Goal: Task Accomplishment & Management: Manage account settings

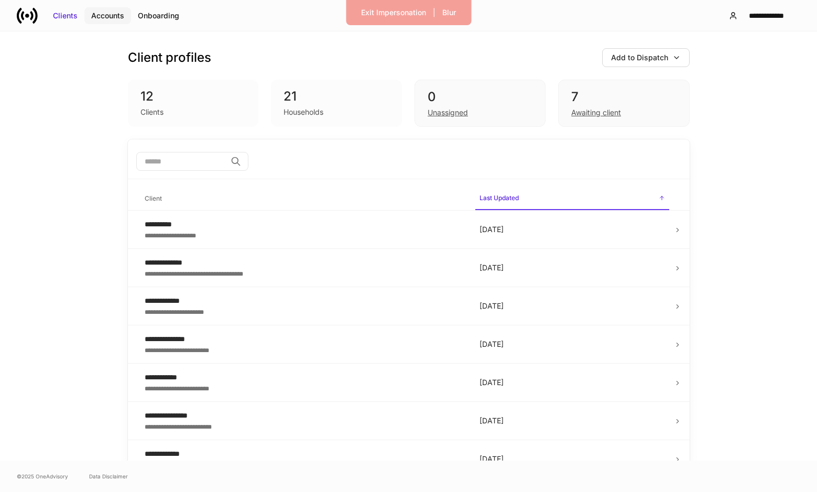
click at [108, 13] on div "Accounts" at bounding box center [107, 15] width 33 height 10
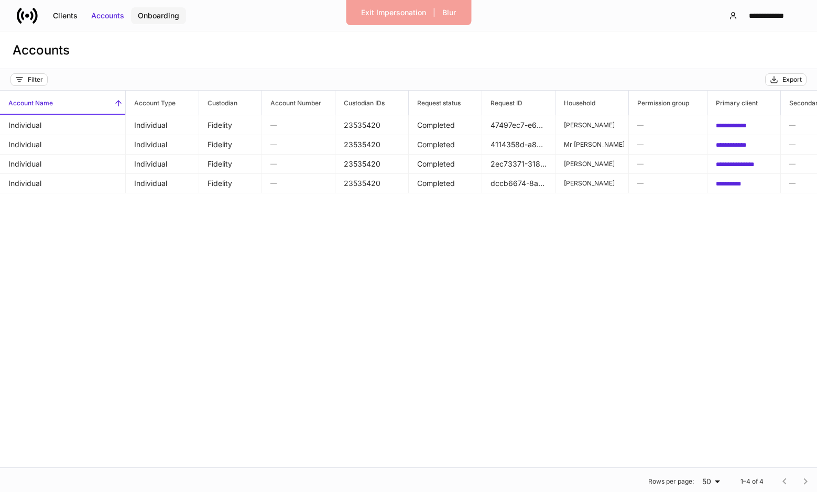
click at [160, 13] on div "Onboarding" at bounding box center [158, 15] width 41 height 10
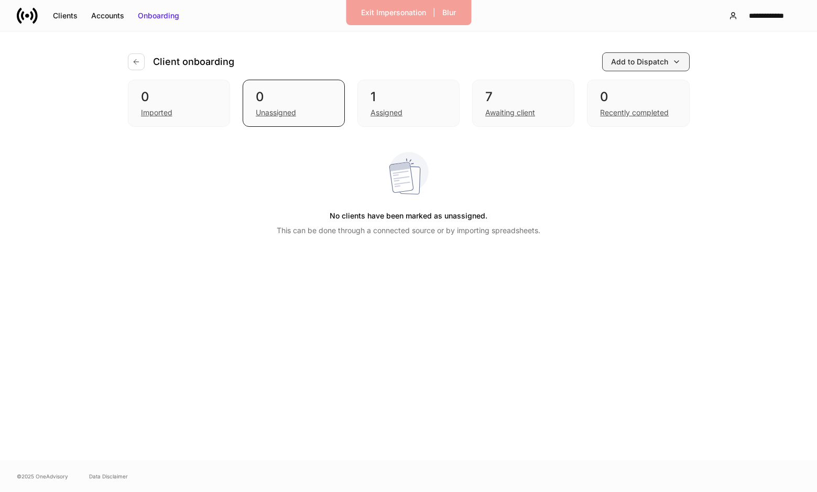
click at [657, 65] on div "Add to Dispatch" at bounding box center [639, 62] width 57 height 10
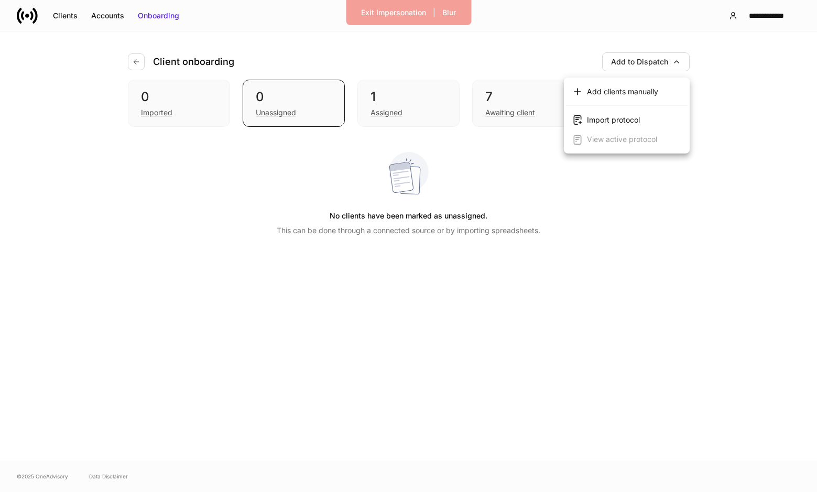
click at [522, 53] on div at bounding box center [408, 246] width 817 height 492
click at [746, 9] on button "**********" at bounding box center [760, 15] width 80 height 19
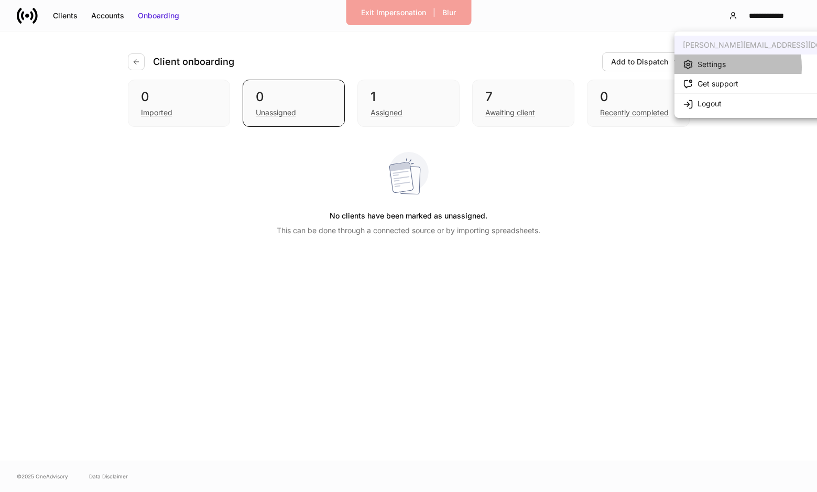
click at [716, 67] on div "Settings" at bounding box center [712, 64] width 28 height 10
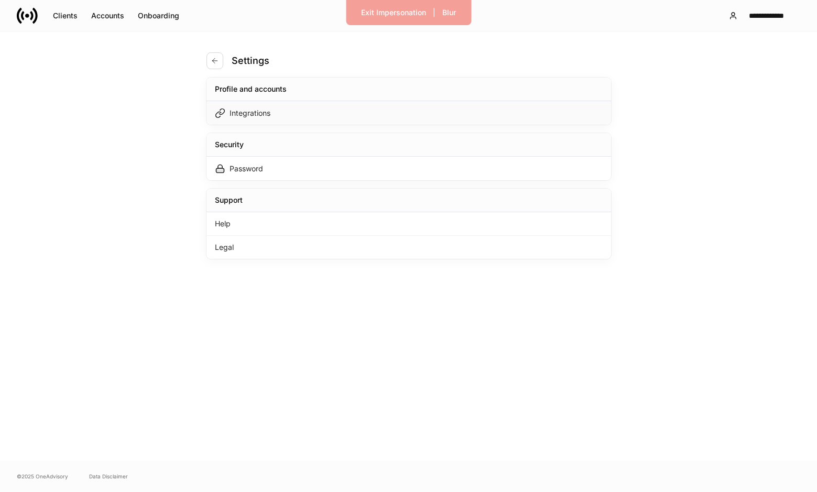
click at [396, 114] on div "Integrations" at bounding box center [409, 113] width 405 height 24
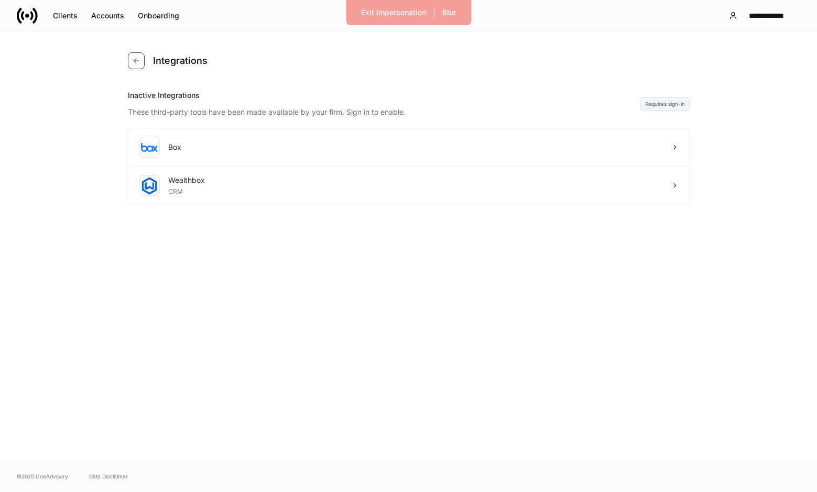
click at [137, 67] on button "button" at bounding box center [136, 60] width 17 height 17
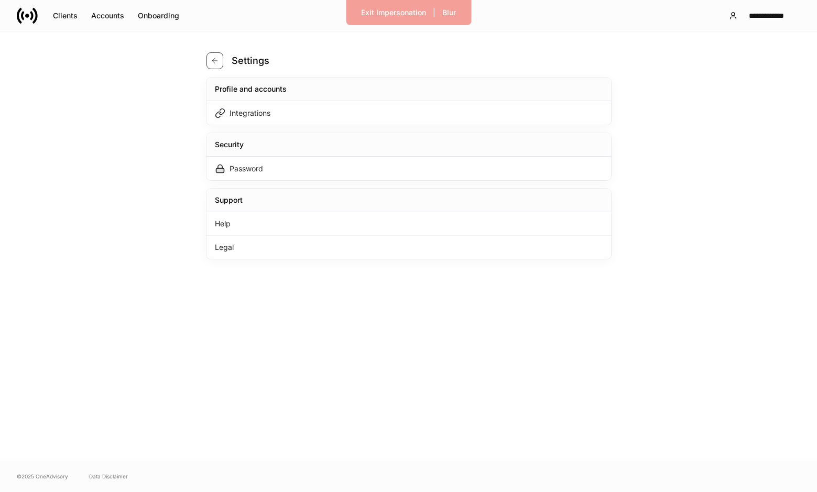
click at [219, 59] on button "button" at bounding box center [215, 60] width 17 height 17
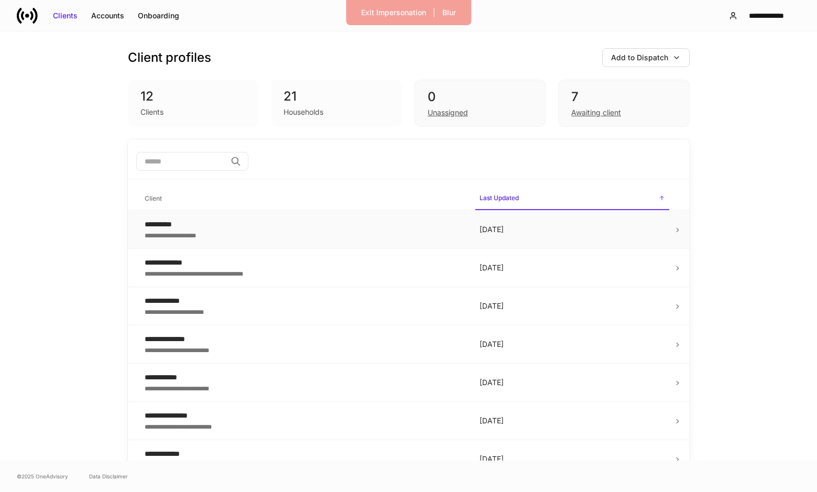
click at [302, 244] on td "**********" at bounding box center [303, 230] width 335 height 38
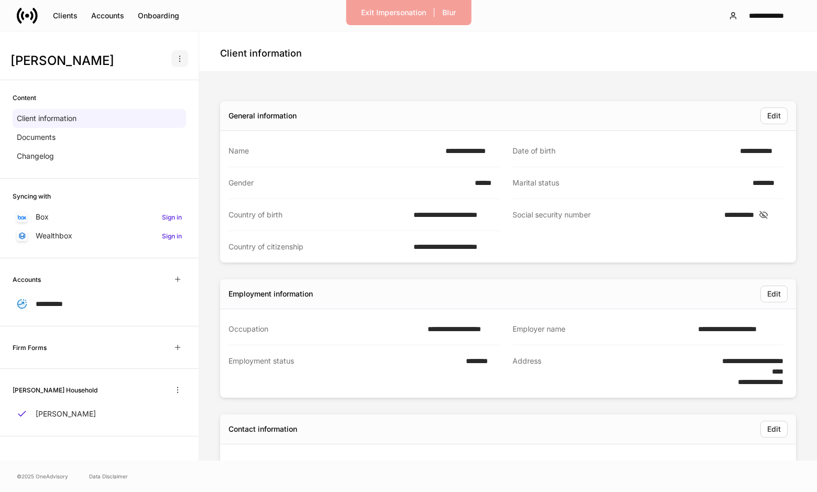
click at [178, 55] on icon "button" at bounding box center [180, 59] width 8 height 8
click at [220, 73] on div at bounding box center [408, 246] width 817 height 492
click at [58, 15] on div "Clients" at bounding box center [65, 15] width 25 height 10
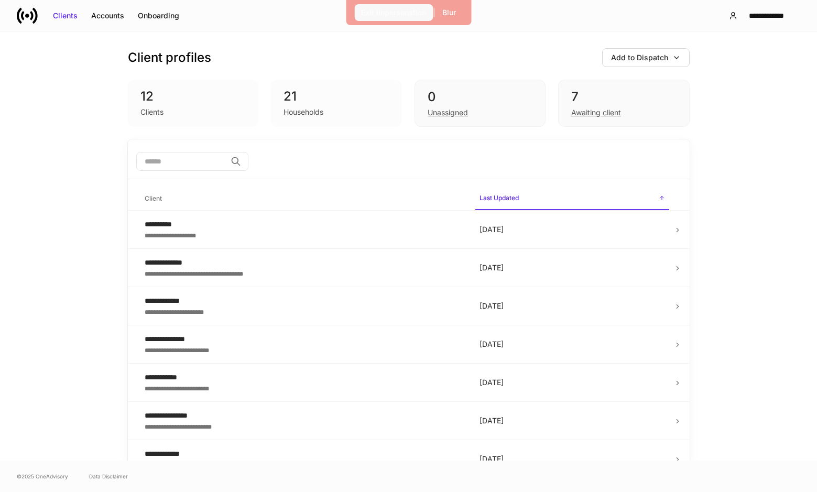
click at [400, 16] on div "Exit Impersonation" at bounding box center [393, 12] width 65 height 10
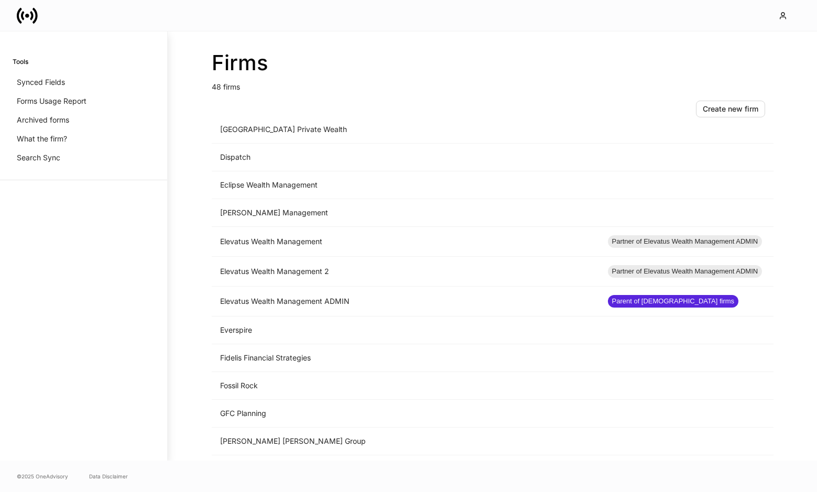
scroll to position [1036, 0]
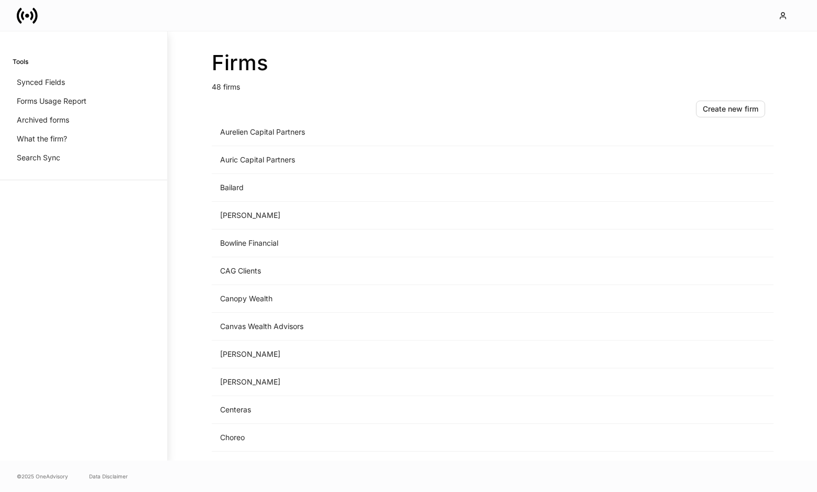
scroll to position [139, 0]
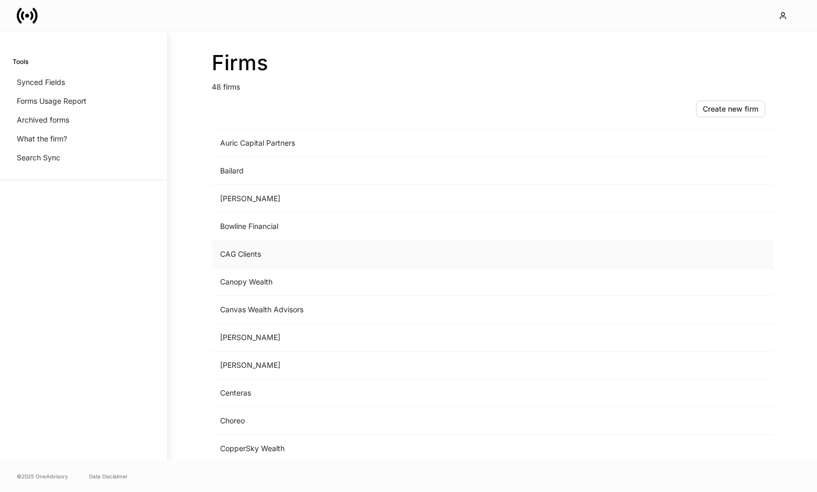
click at [238, 261] on td "CAG Clients" at bounding box center [406, 255] width 388 height 28
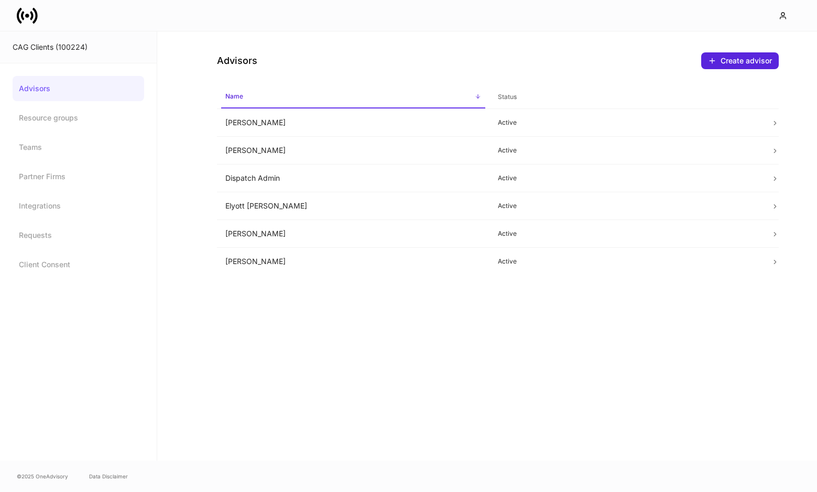
click at [200, 77] on div "Advisors Create advisor Name sorted ascending Status Chris Csenge Active Daniel…" at bounding box center [498, 153] width 629 height 244
click at [305, 178] on td "Dispatch Admin" at bounding box center [353, 179] width 273 height 28
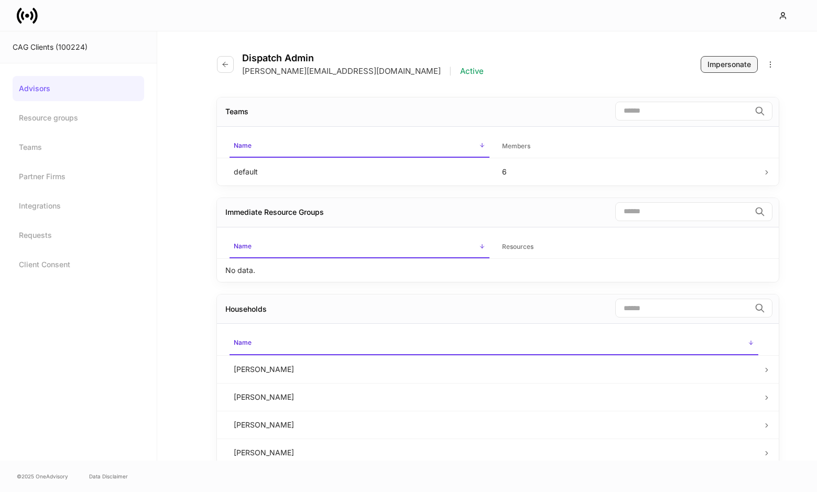
click at [716, 63] on div "Impersonate" at bounding box center [730, 64] width 44 height 10
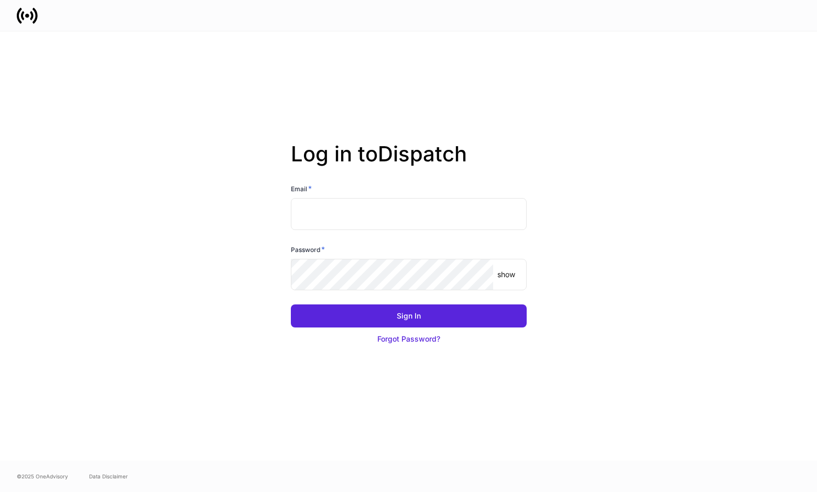
type input "**********"
